Goal: Find specific fact: Find specific fact

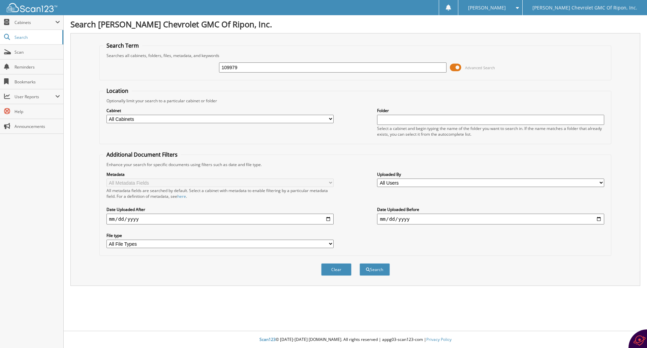
type input "109979"
click at [460, 68] on span at bounding box center [455, 67] width 11 height 10
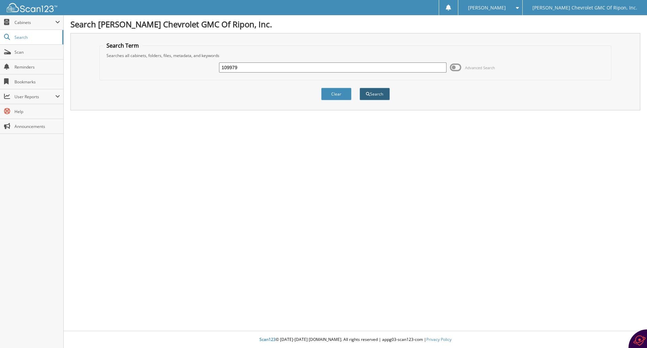
click at [384, 94] on button "Search" at bounding box center [375, 94] width 30 height 12
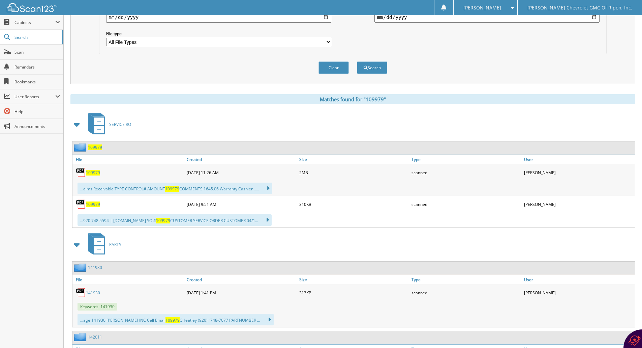
scroll to position [202, 0]
click at [94, 172] on span "109979" at bounding box center [93, 172] width 14 height 6
click at [98, 202] on span "109979" at bounding box center [93, 204] width 14 height 6
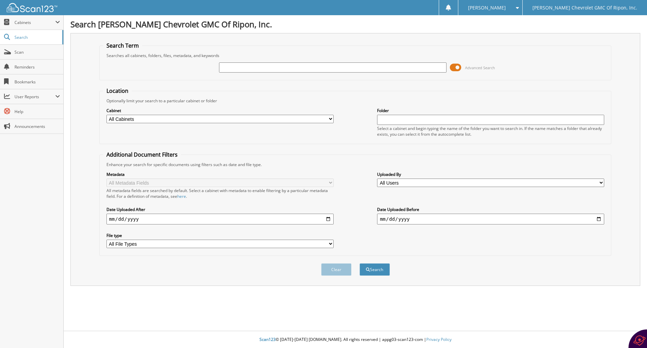
click at [459, 68] on span at bounding box center [455, 67] width 11 height 10
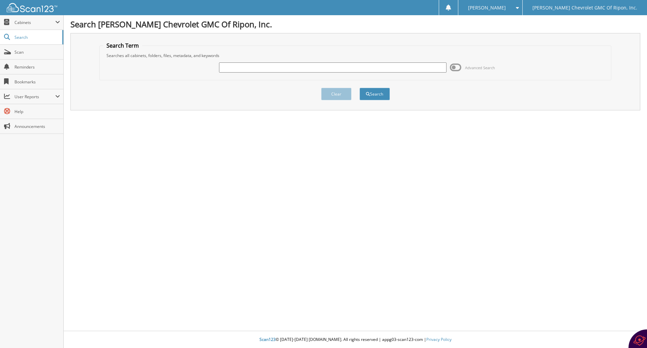
click at [315, 65] on input "text" at bounding box center [332, 67] width 227 height 10
type input "110320"
click at [377, 96] on button "Search" at bounding box center [375, 94] width 30 height 12
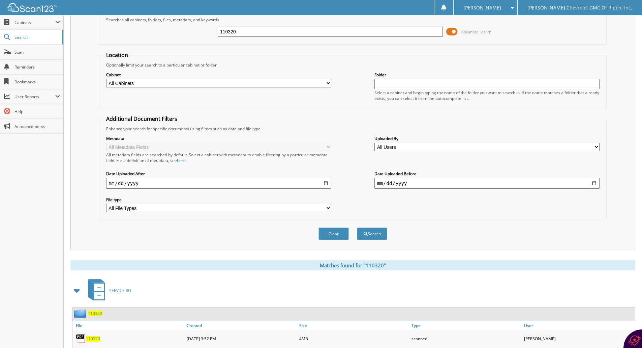
scroll to position [70, 0]
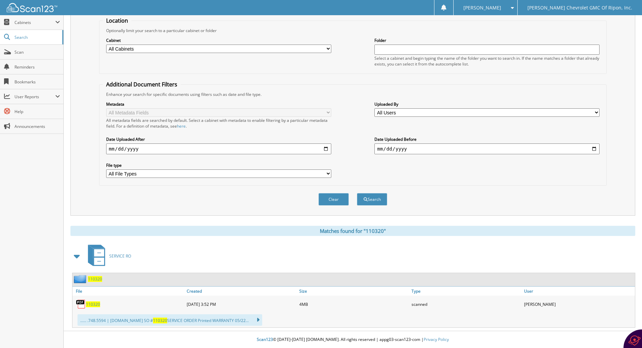
click at [95, 303] on span "110320" at bounding box center [93, 304] width 14 height 6
click at [93, 304] on span "110320" at bounding box center [93, 304] width 14 height 6
click at [91, 304] on span "110320" at bounding box center [93, 304] width 14 height 6
click at [92, 304] on span "110320" at bounding box center [93, 304] width 14 height 6
